Goal: Information Seeking & Learning: Learn about a topic

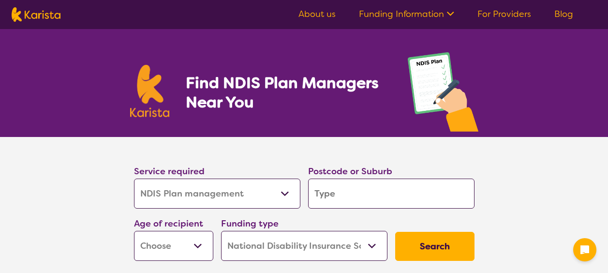
select select "NDIS Plan management"
select select "NDIS"
select select "NDIS Plan management"
select select "NDIS"
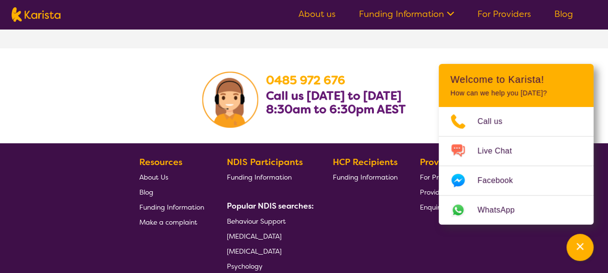
scroll to position [1760, 0]
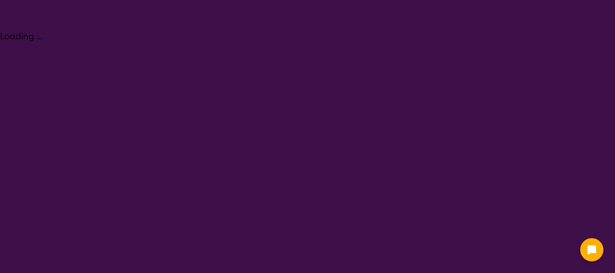
select select "NDIS Plan management"
select select "NDIS"
select select "NDIS Plan management"
select select "NDIS"
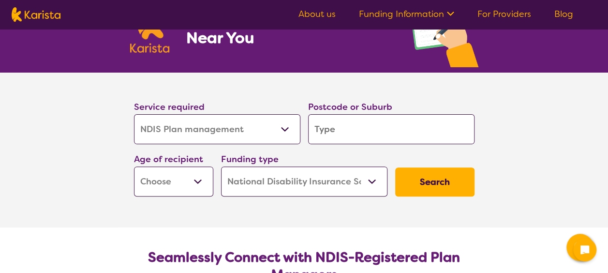
scroll to position [65, 0]
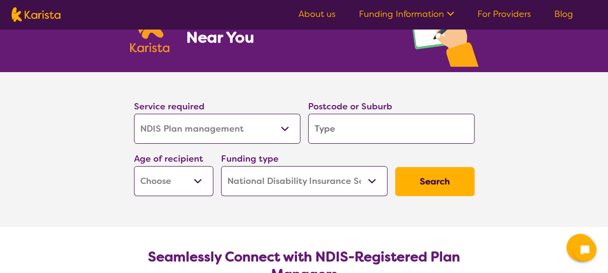
click at [333, 8] on ul "About us Funding Information NDIS - National Disability Insurance Scheme HCP - …" at bounding box center [436, 14] width 298 height 15
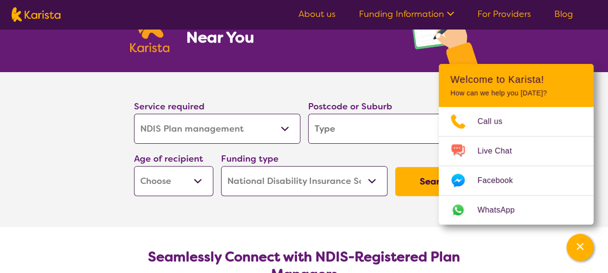
click at [328, 10] on link "About us" at bounding box center [316, 14] width 37 height 12
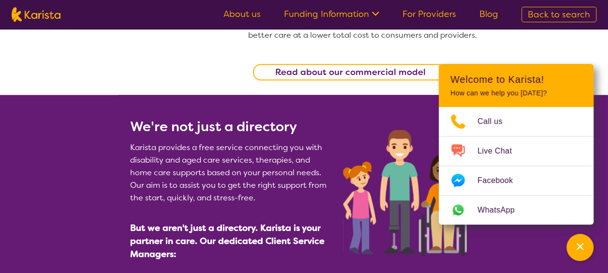
scroll to position [348, 0]
